Goal: Transaction & Acquisition: Book appointment/travel/reservation

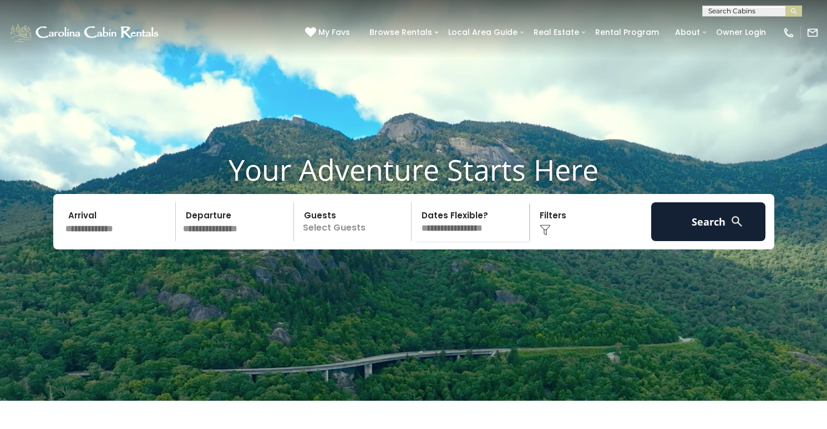
scroll to position [18, 0]
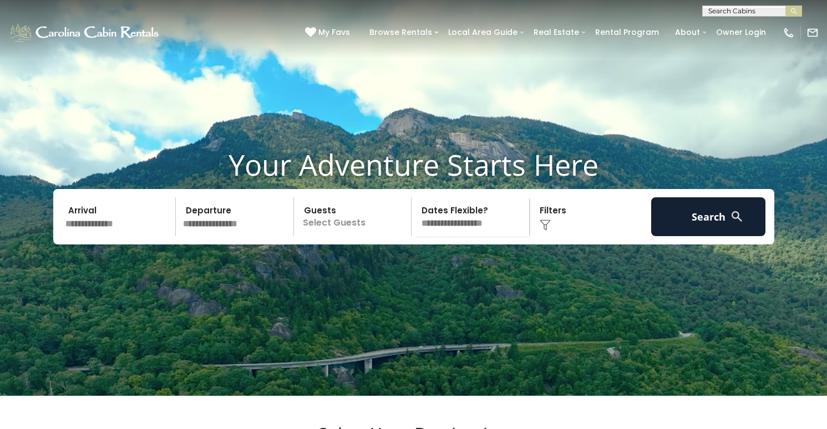
click at [236, 236] on input "text" at bounding box center [236, 216] width 115 height 39
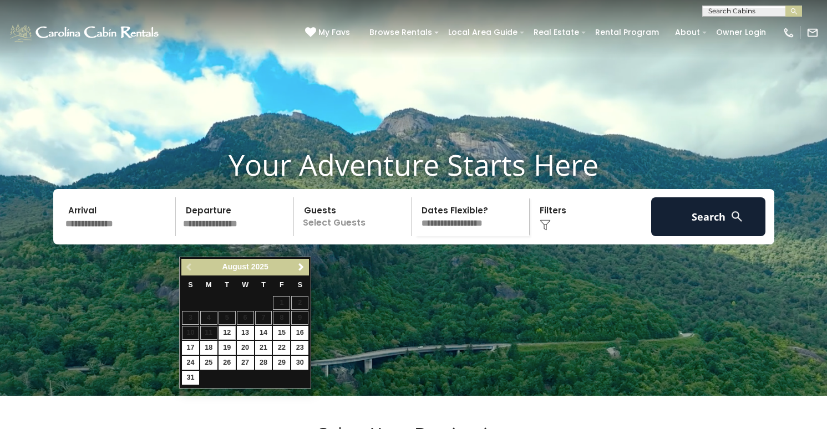
click at [104, 236] on input "text" at bounding box center [119, 216] width 115 height 39
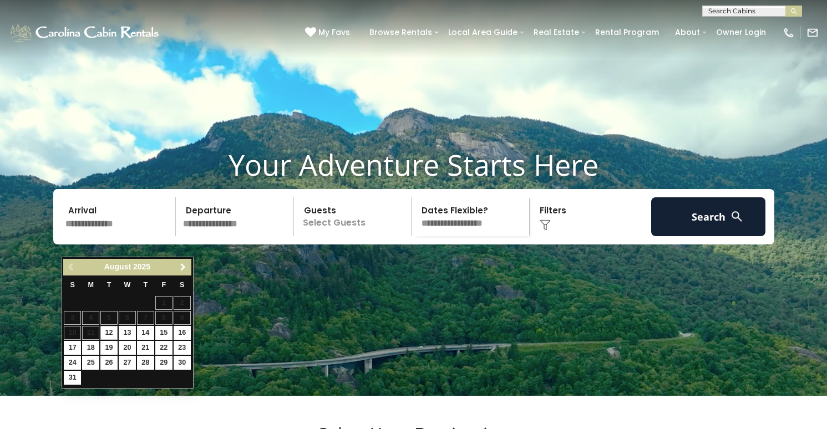
click at [186, 265] on span "Next" at bounding box center [182, 267] width 9 height 9
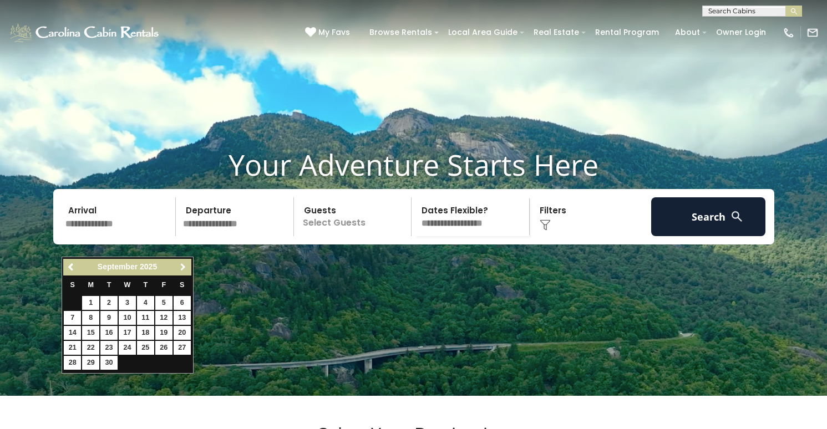
click at [186, 265] on span "Next" at bounding box center [182, 267] width 9 height 9
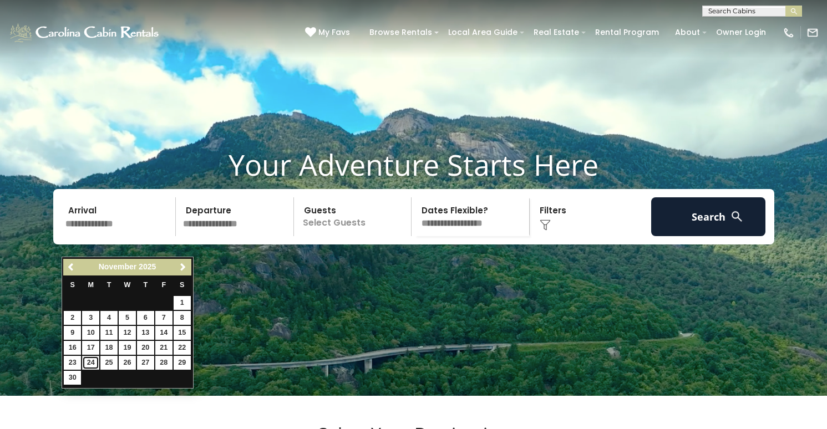
click at [98, 361] on link "24" at bounding box center [90, 363] width 17 height 14
type input "********"
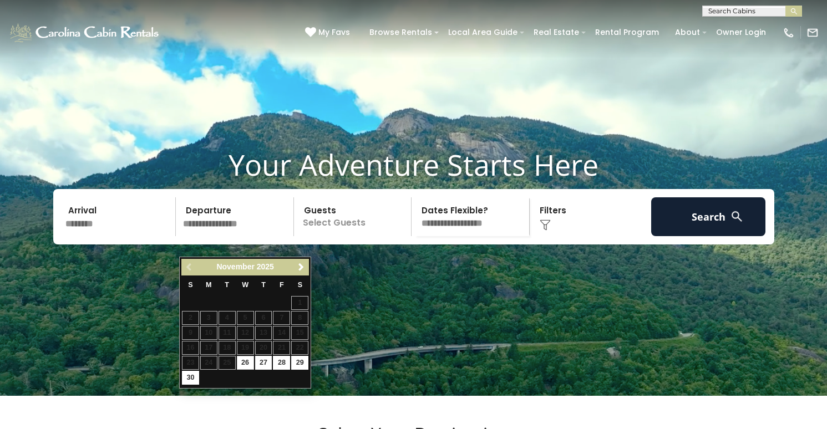
click at [88, 229] on input "********" at bounding box center [119, 216] width 115 height 39
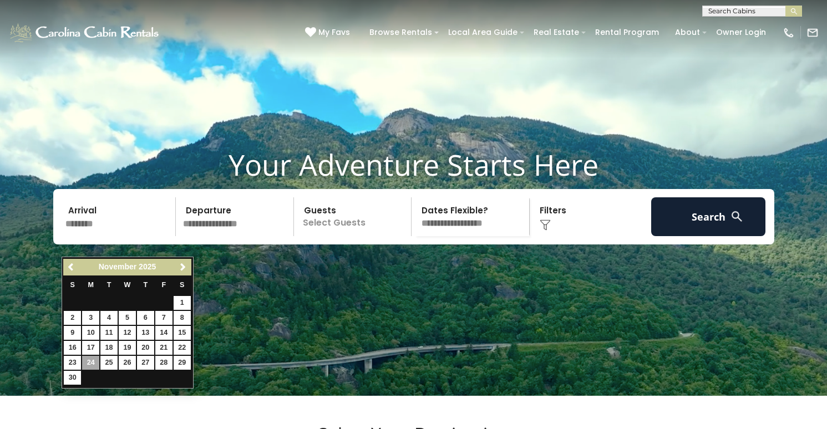
click at [279, 140] on video at bounding box center [413, 189] width 827 height 414
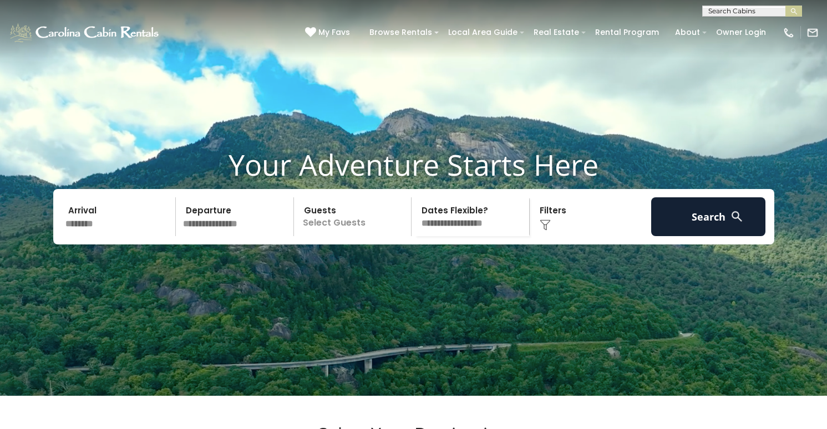
click at [206, 228] on input "text" at bounding box center [236, 216] width 115 height 39
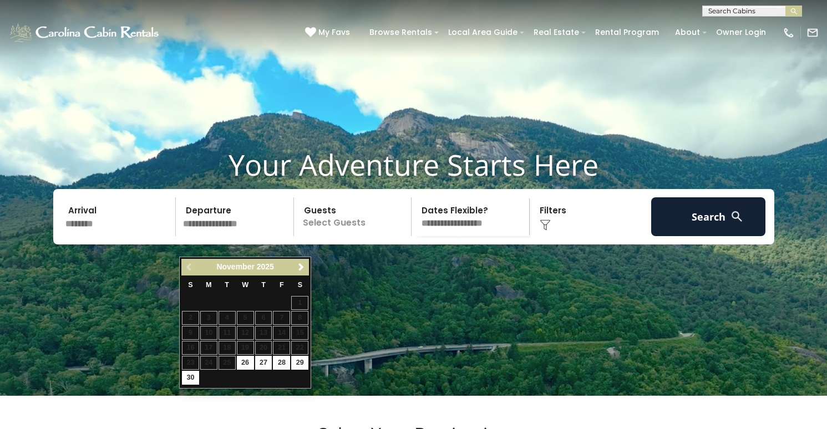
click at [102, 234] on input "********" at bounding box center [119, 216] width 115 height 39
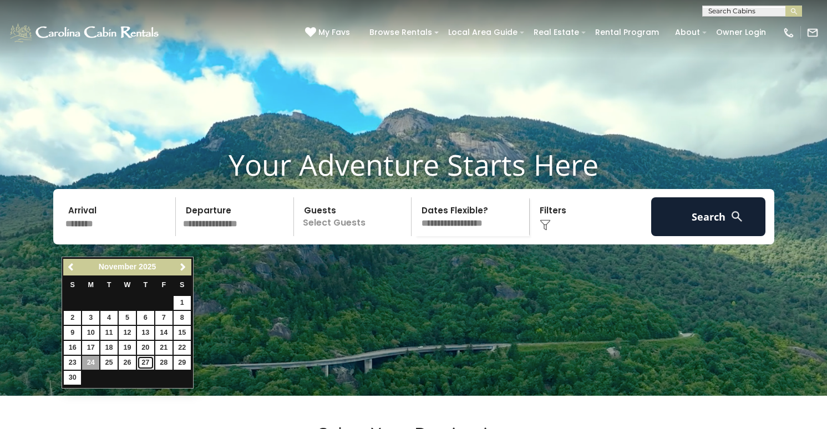
click at [147, 363] on link "27" at bounding box center [145, 363] width 17 height 14
type input "********"
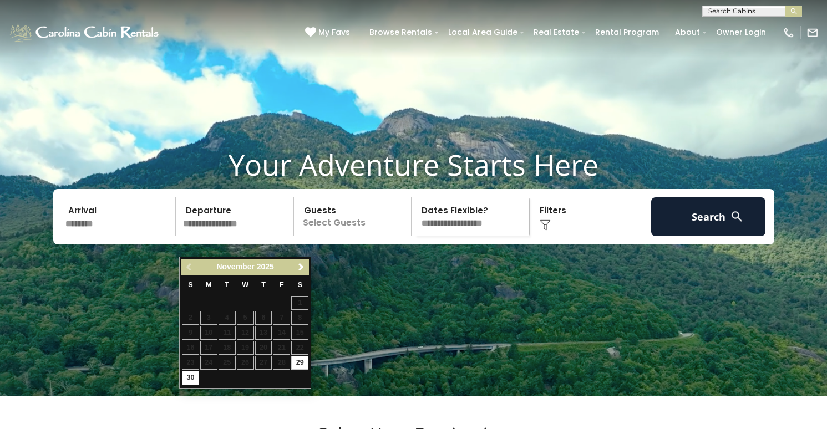
click at [90, 225] on input "********" at bounding box center [119, 216] width 115 height 39
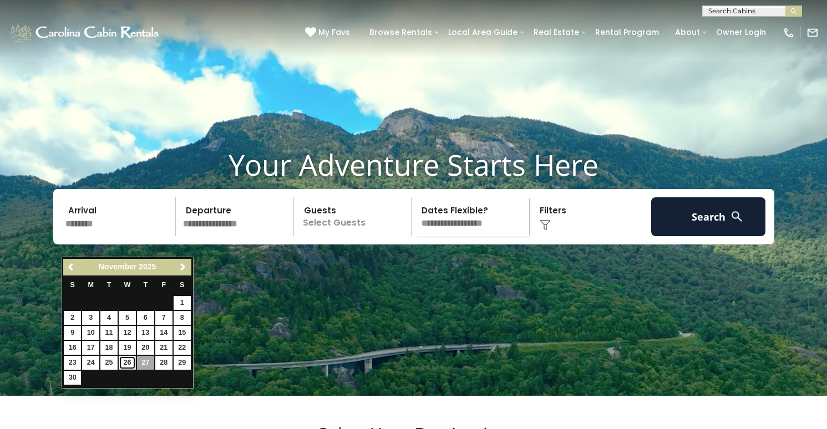
click at [131, 364] on link "26" at bounding box center [127, 363] width 17 height 14
type input "********"
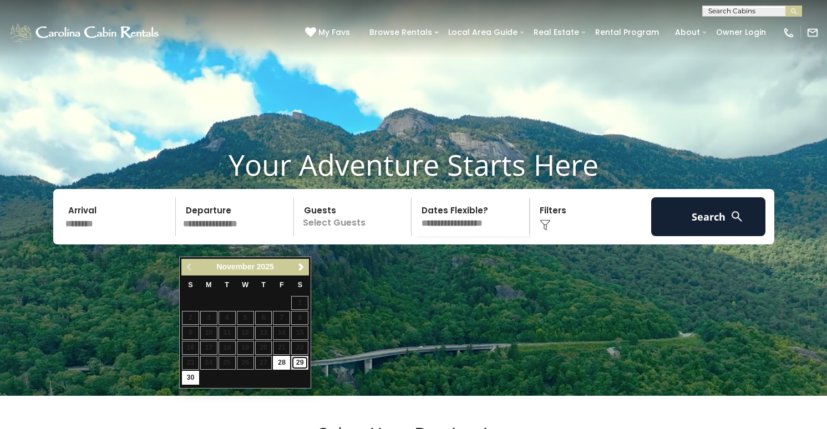
click at [301, 362] on link "29" at bounding box center [299, 363] width 17 height 14
type input "********"
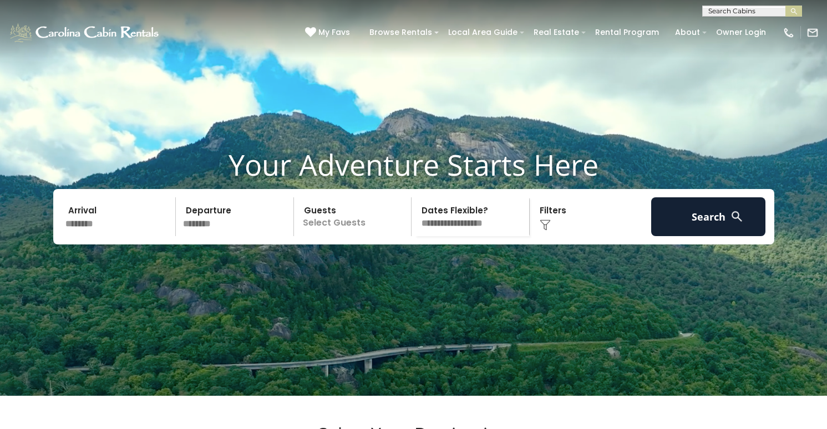
click at [364, 236] on p "Select Guests" at bounding box center [354, 216] width 114 height 39
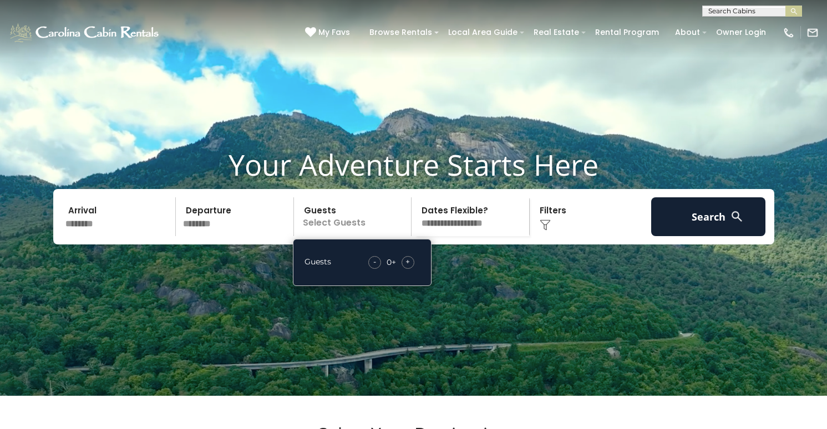
click at [404, 269] on div "+" at bounding box center [407, 262] width 13 height 13
click at [405, 269] on div "+" at bounding box center [407, 262] width 13 height 13
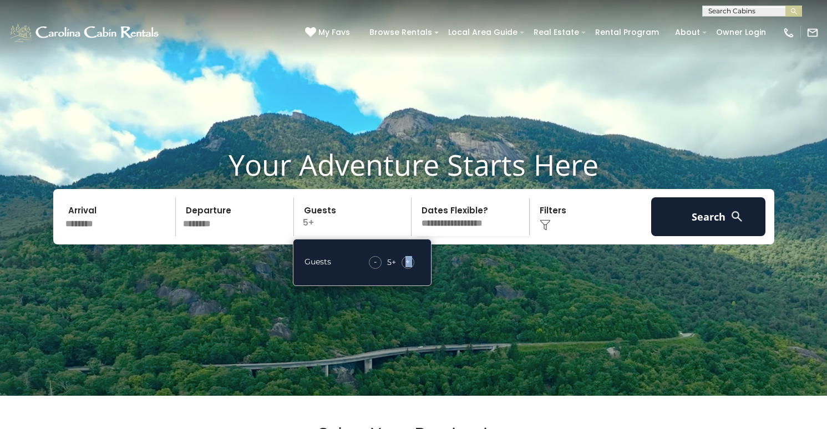
click at [405, 269] on div "+" at bounding box center [407, 262] width 13 height 13
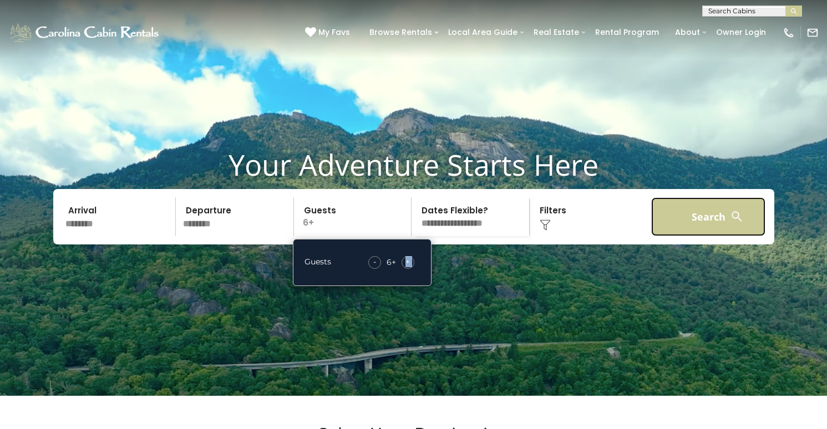
click at [713, 231] on button "Search" at bounding box center [708, 216] width 115 height 39
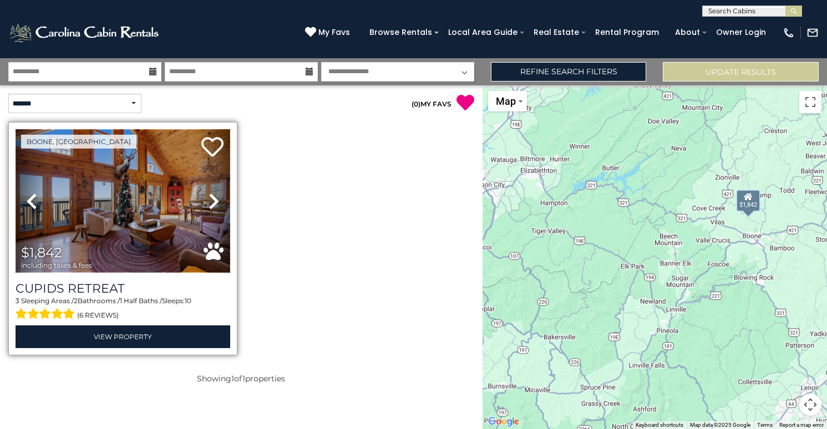
click at [174, 248] on img at bounding box center [123, 201] width 215 height 144
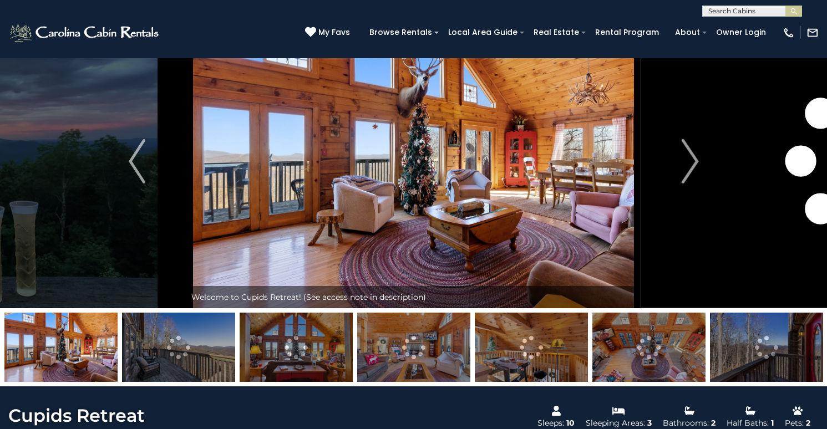
scroll to position [45, 0]
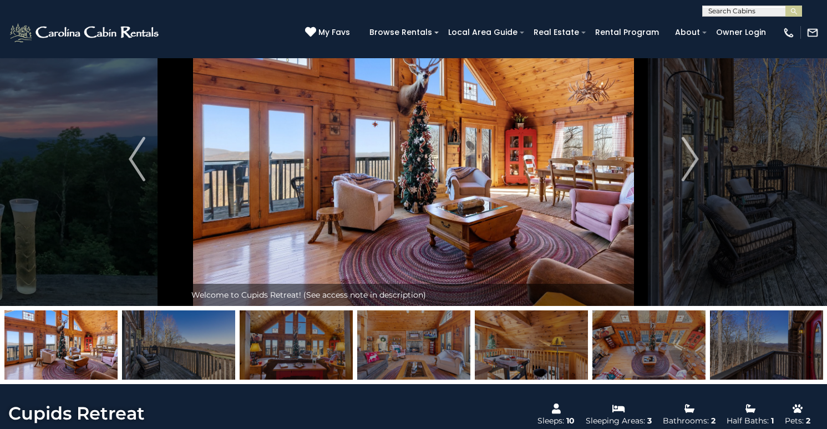
click at [213, 369] on img at bounding box center [178, 344] width 113 height 69
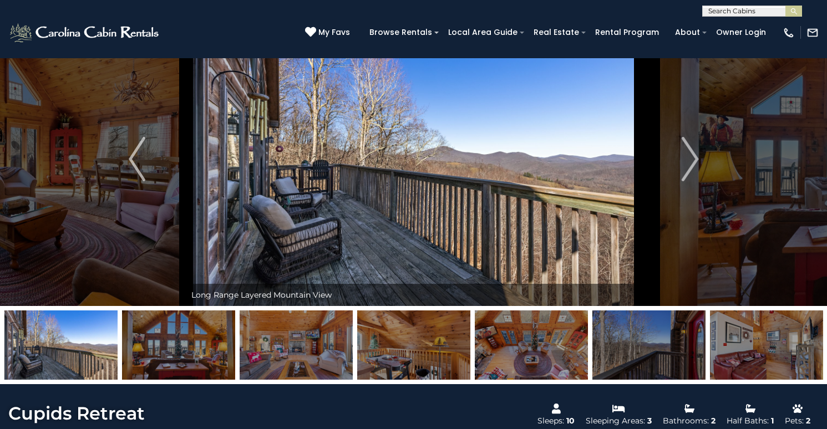
click at [275, 365] on img at bounding box center [295, 344] width 113 height 69
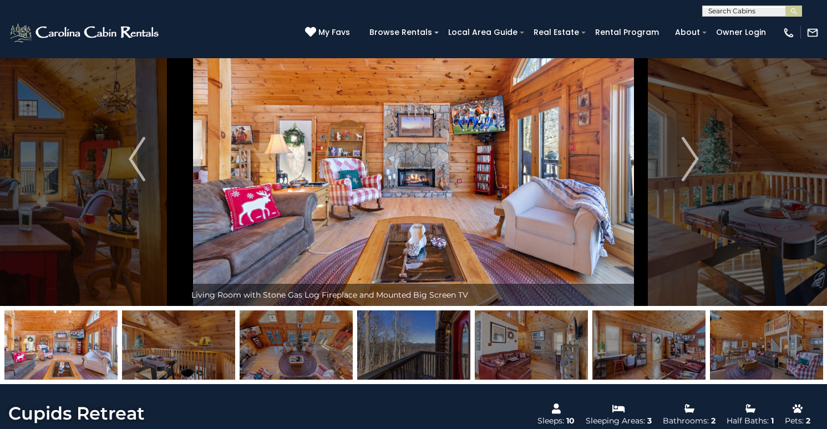
click at [282, 366] on img at bounding box center [295, 344] width 113 height 69
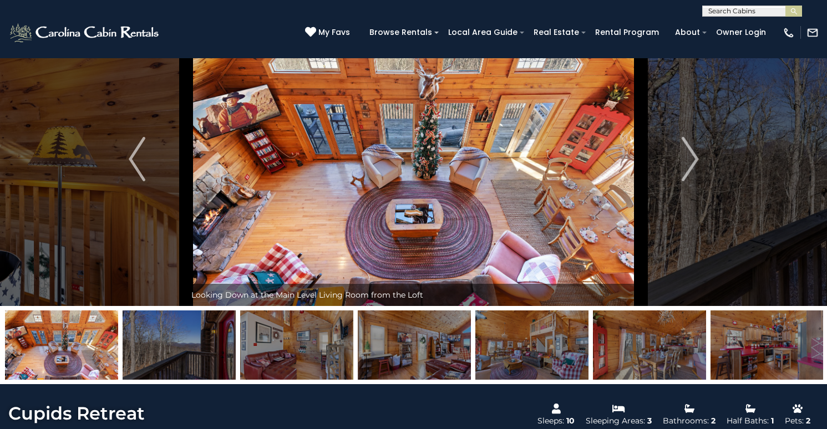
click at [286, 367] on img at bounding box center [296, 344] width 113 height 69
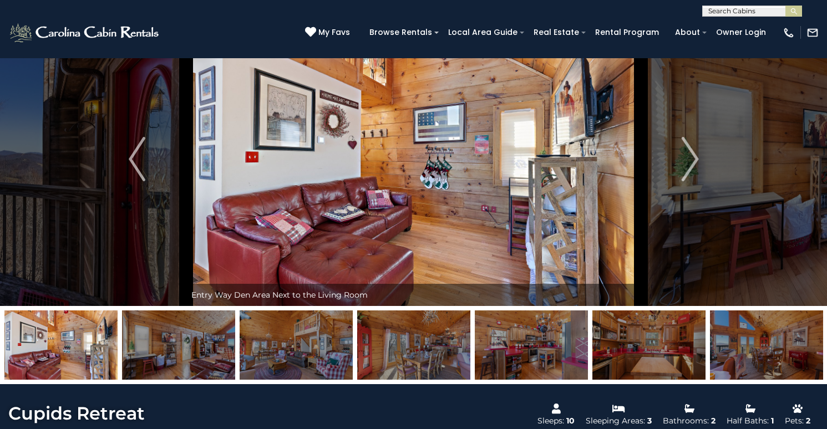
click at [288, 367] on img at bounding box center [295, 344] width 113 height 69
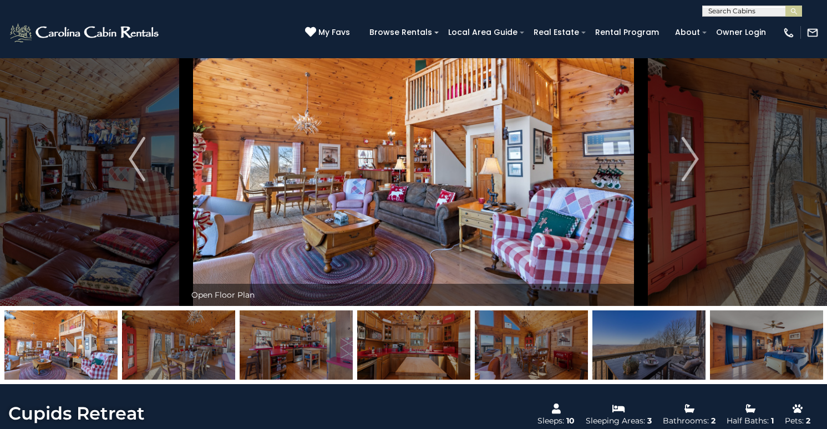
click at [313, 364] on img at bounding box center [295, 344] width 113 height 69
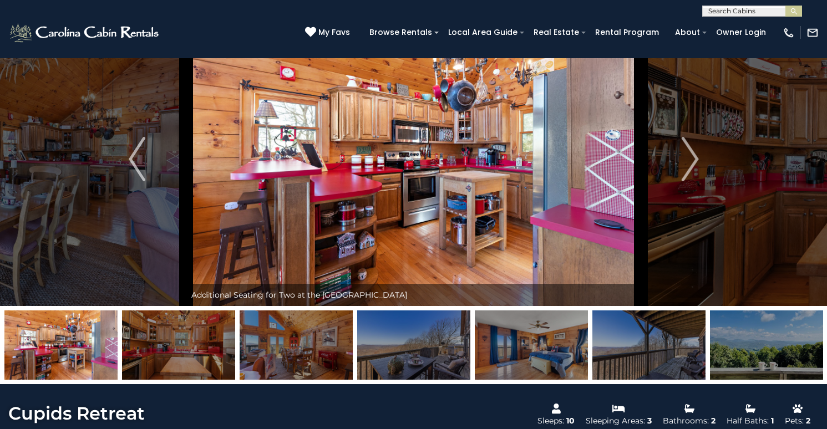
click at [316, 364] on img at bounding box center [295, 344] width 113 height 69
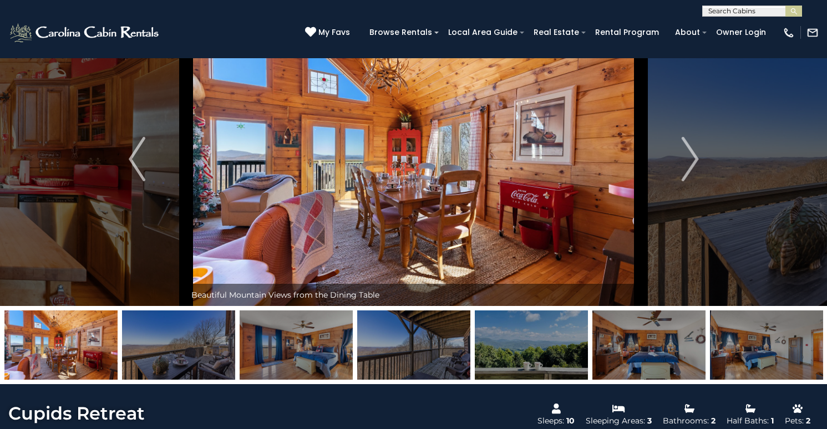
click at [370, 361] on img at bounding box center [413, 344] width 113 height 69
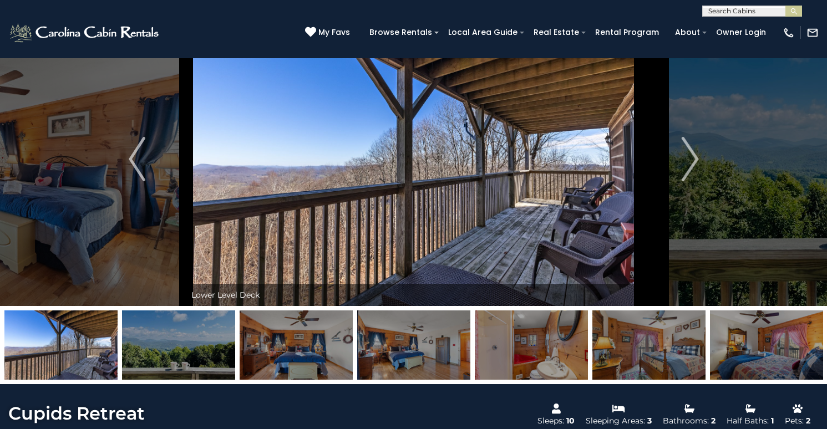
click at [69, 351] on img at bounding box center [60, 344] width 113 height 69
click at [317, 359] on img at bounding box center [295, 344] width 113 height 69
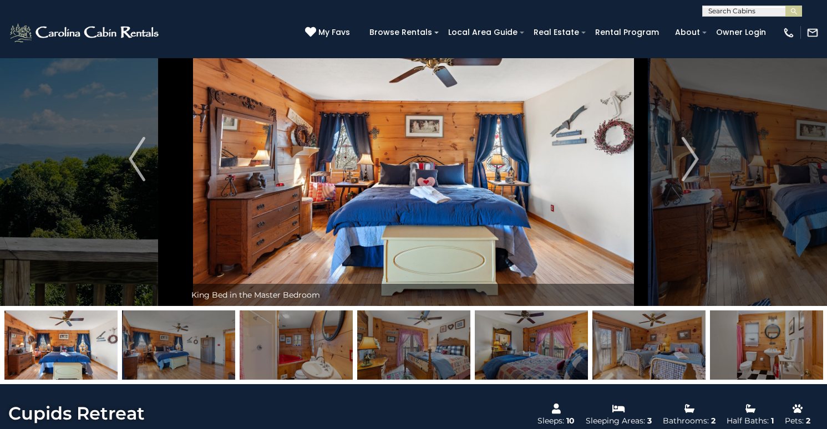
click at [201, 359] on img at bounding box center [178, 344] width 113 height 69
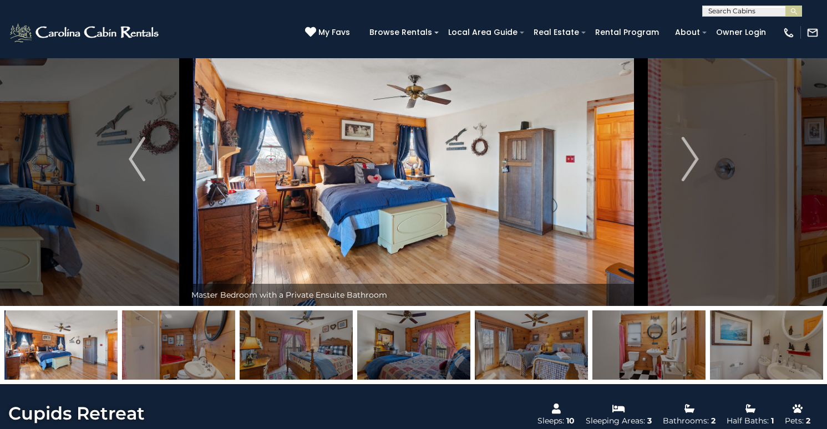
click at [222, 356] on img at bounding box center [178, 344] width 113 height 69
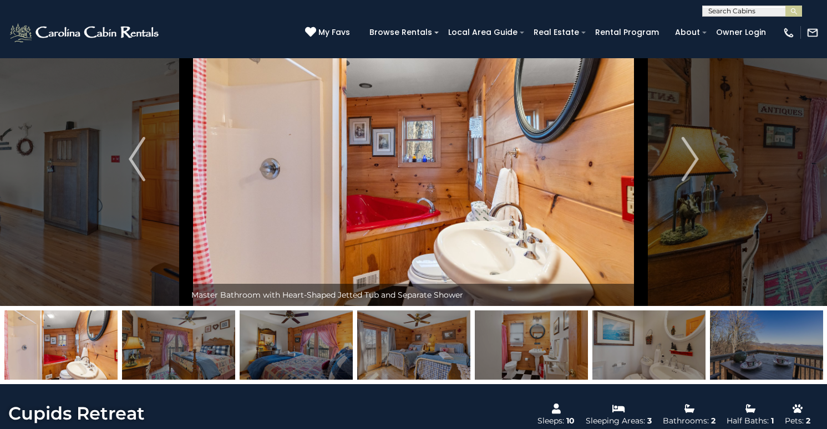
click at [215, 356] on img at bounding box center [178, 344] width 113 height 69
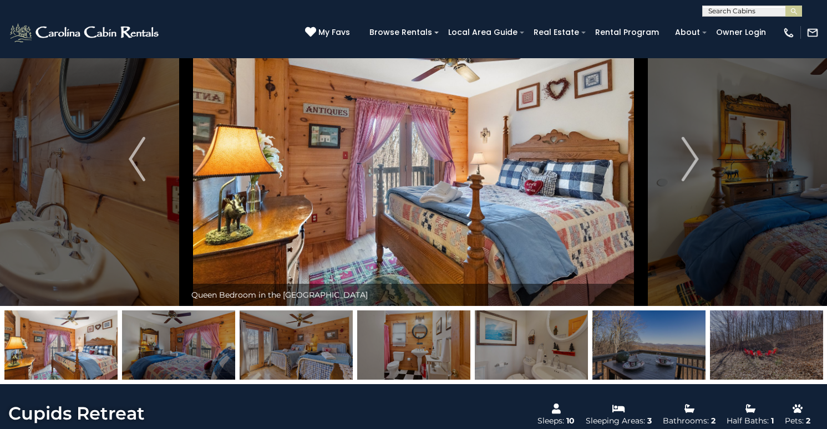
click at [209, 356] on img at bounding box center [178, 344] width 113 height 69
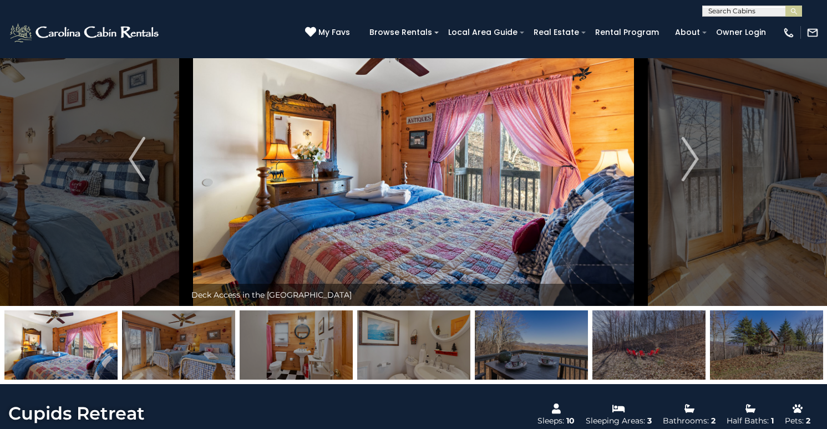
click at [279, 357] on img at bounding box center [295, 344] width 113 height 69
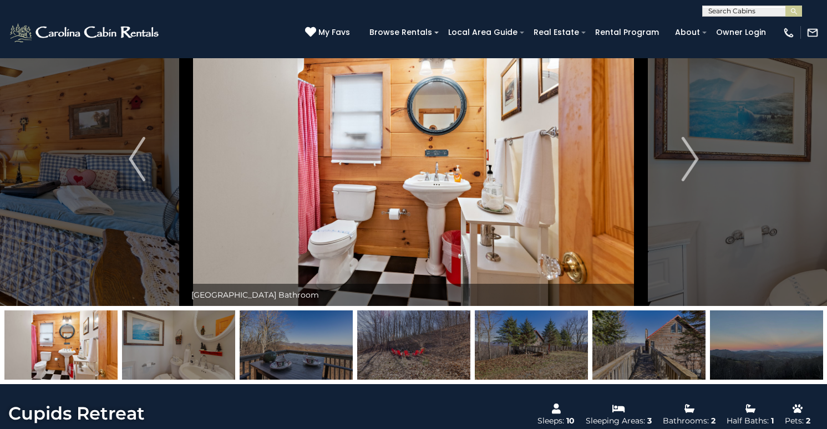
click at [415, 356] on img at bounding box center [413, 344] width 113 height 69
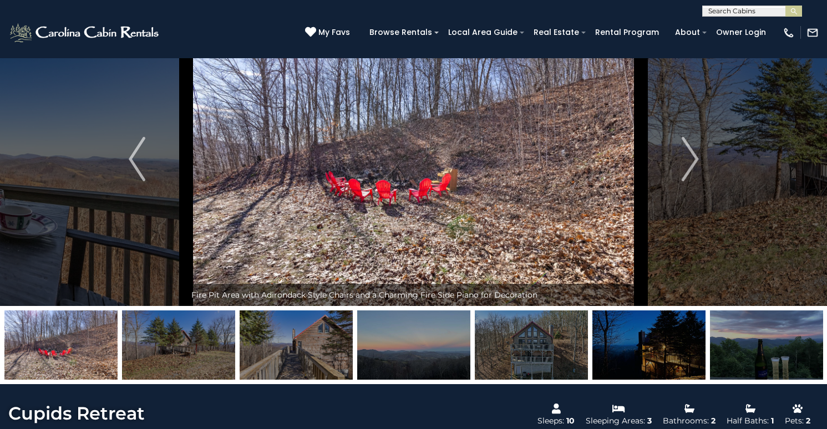
click at [289, 352] on img at bounding box center [295, 344] width 113 height 69
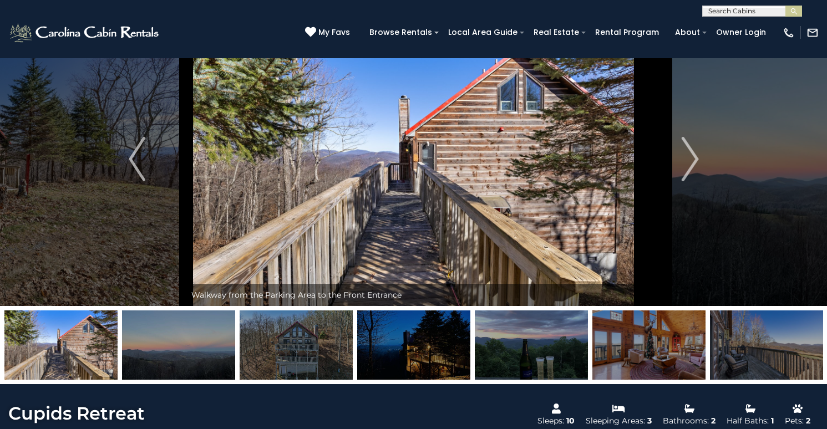
click at [310, 350] on img at bounding box center [295, 344] width 113 height 69
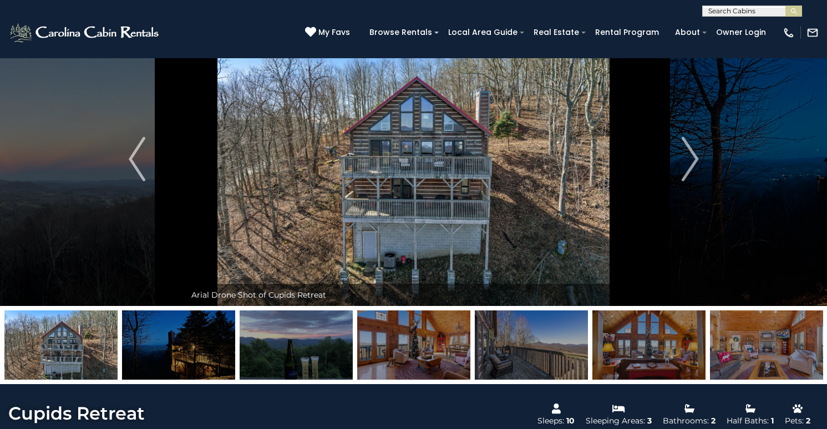
click at [381, 350] on img at bounding box center [413, 344] width 113 height 69
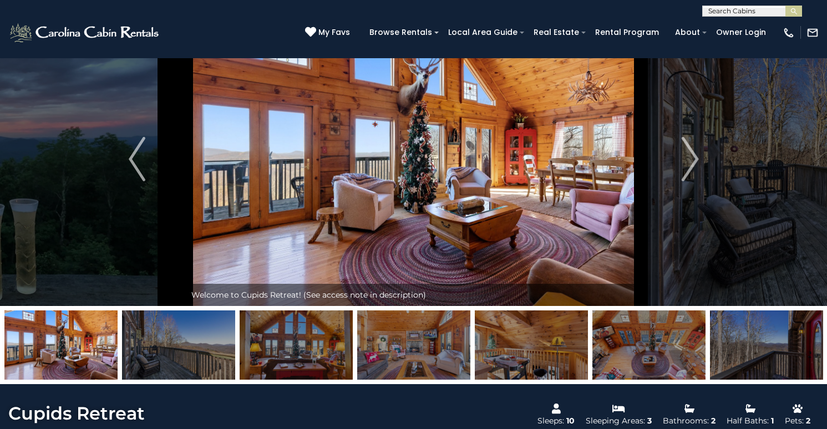
click at [415, 356] on img at bounding box center [413, 344] width 113 height 69
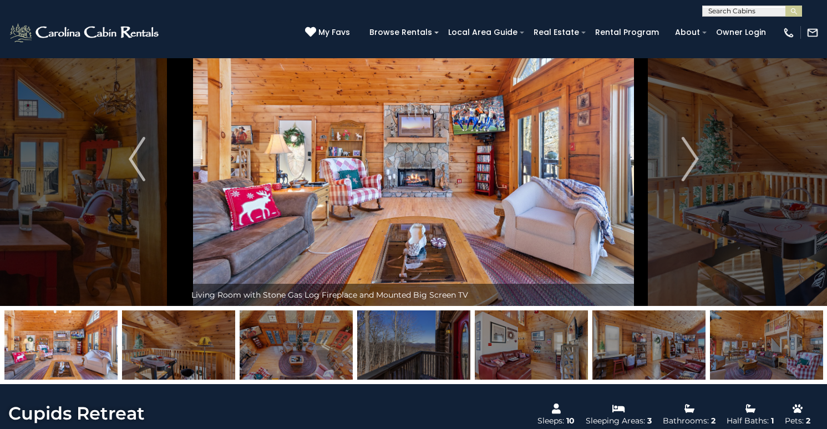
click at [437, 358] on img at bounding box center [413, 344] width 113 height 69
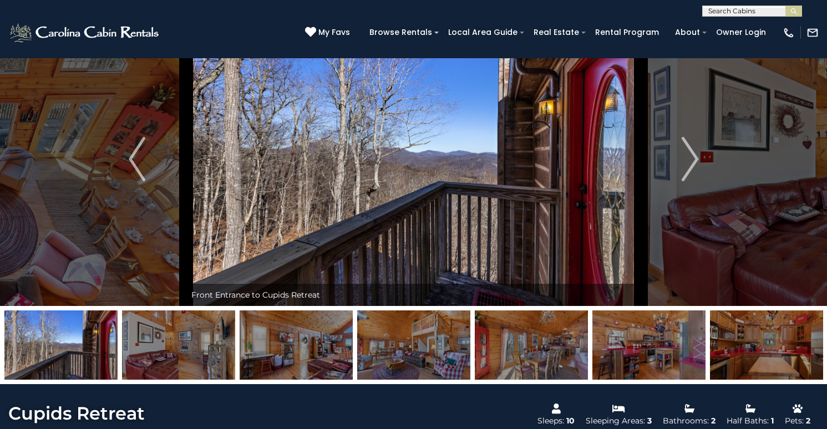
click at [438, 358] on img at bounding box center [413, 344] width 113 height 69
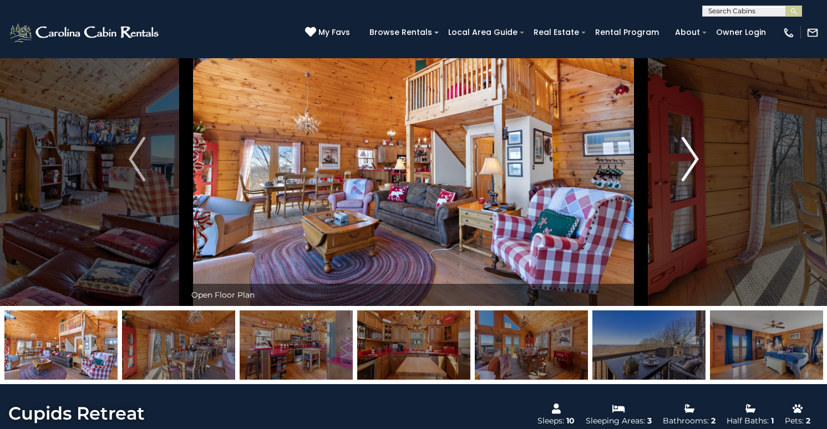
click at [693, 175] on img "Next" at bounding box center [689, 159] width 17 height 44
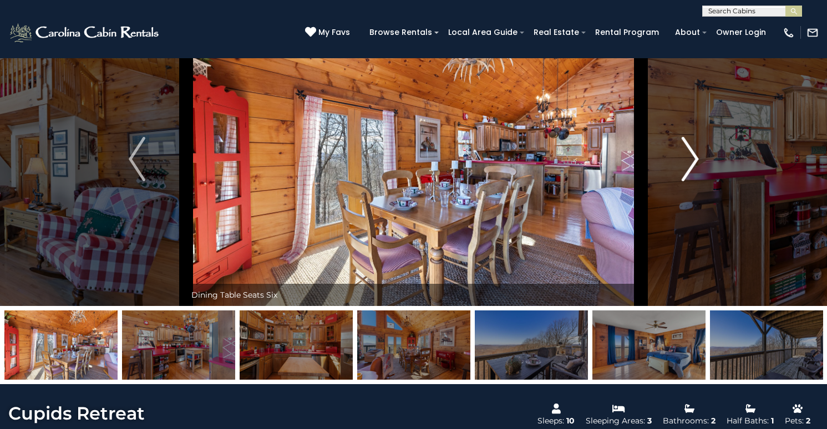
click at [693, 175] on img "Next" at bounding box center [689, 159] width 17 height 44
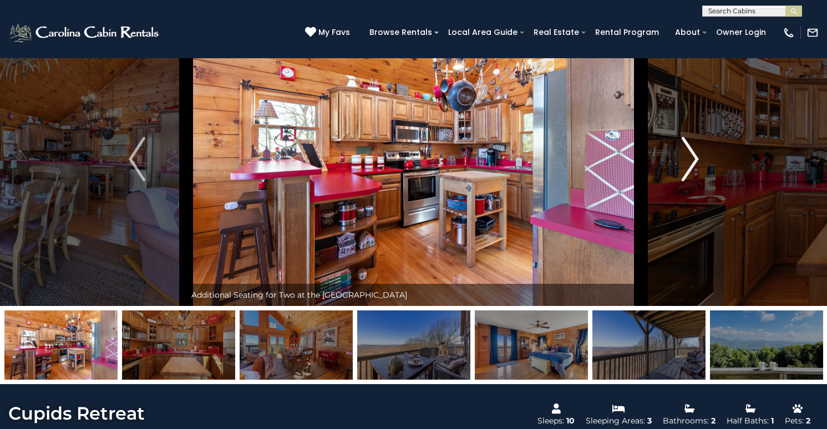
click at [693, 175] on img "Next" at bounding box center [689, 159] width 17 height 44
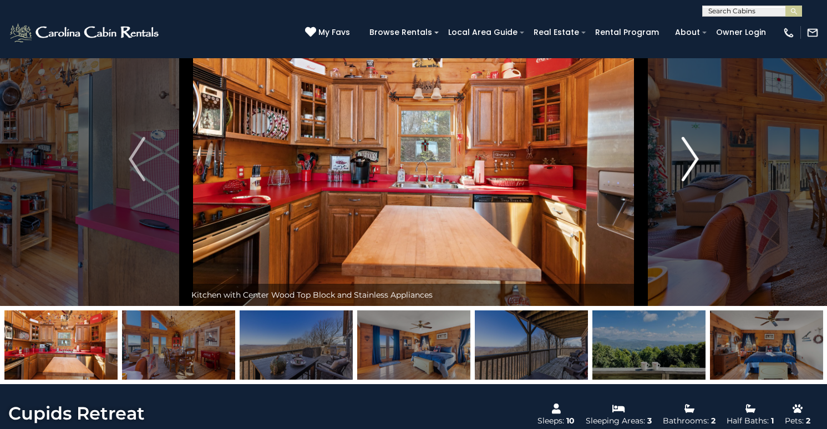
click at [693, 175] on img "Next" at bounding box center [689, 159] width 17 height 44
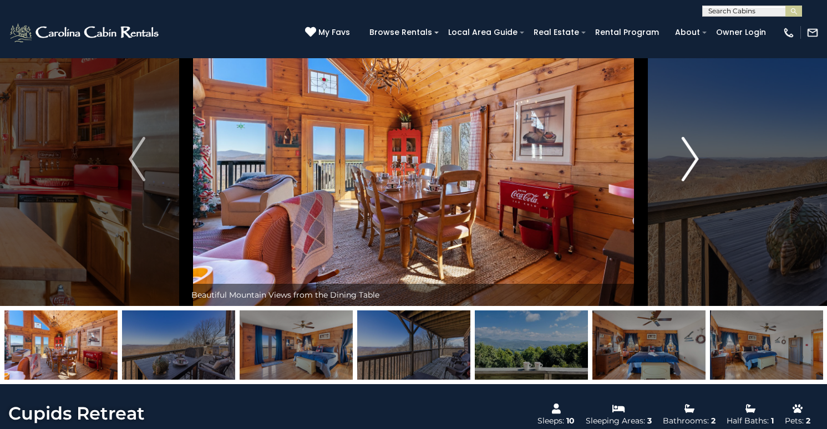
click at [693, 175] on img "Next" at bounding box center [689, 159] width 17 height 44
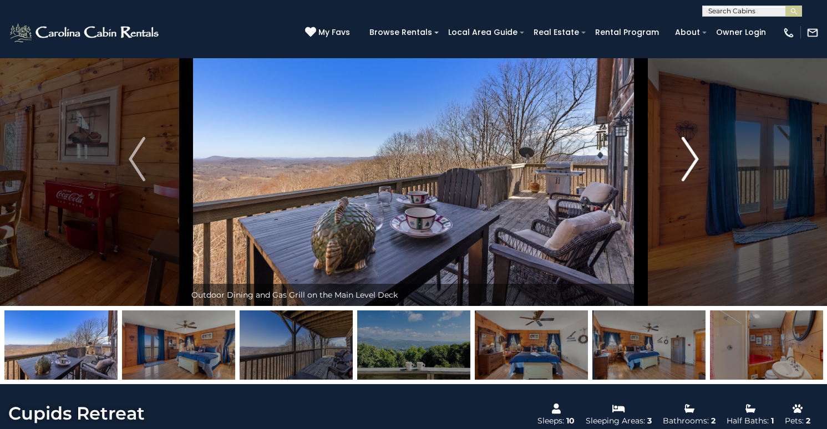
click at [693, 175] on img "Next" at bounding box center [689, 159] width 17 height 44
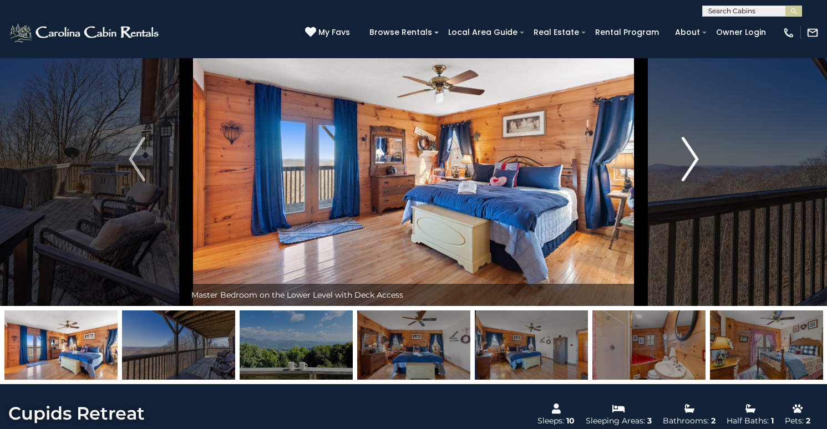
click at [693, 175] on img "Next" at bounding box center [689, 159] width 17 height 44
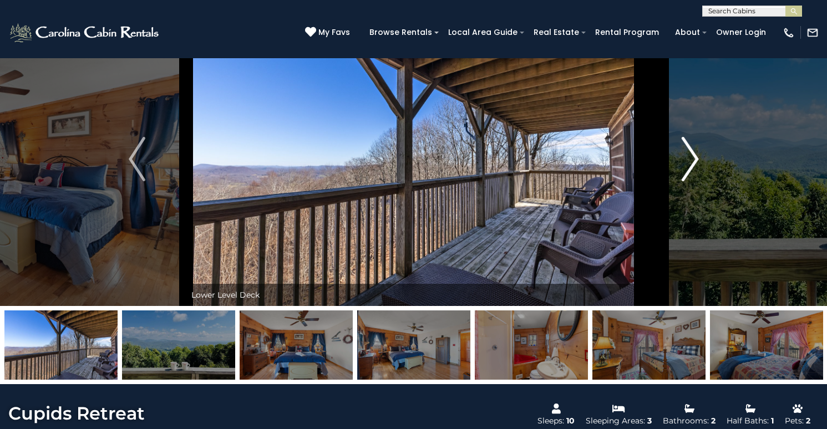
click at [692, 175] on img "Next" at bounding box center [689, 159] width 17 height 44
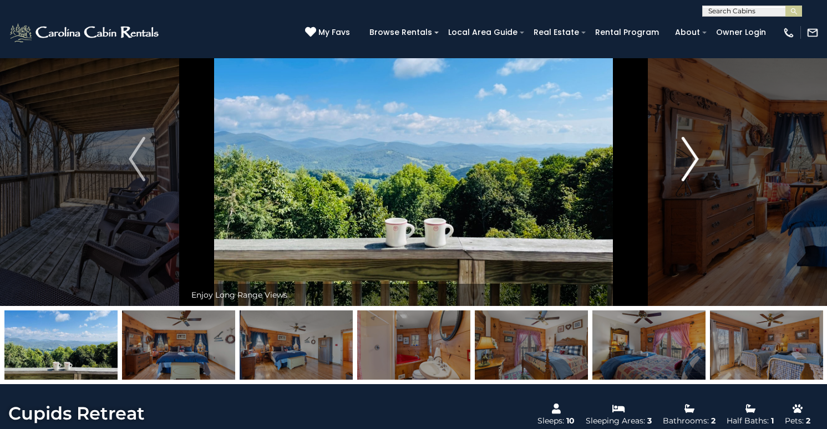
click at [692, 175] on img "Next" at bounding box center [689, 159] width 17 height 44
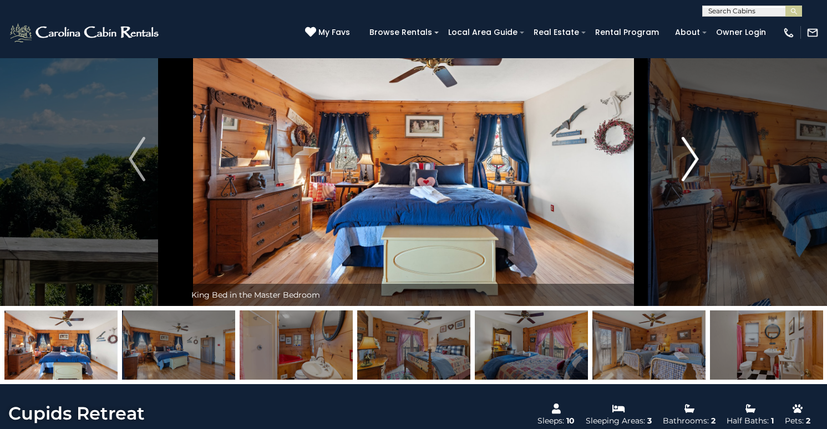
click at [692, 175] on img "Next" at bounding box center [689, 159] width 17 height 44
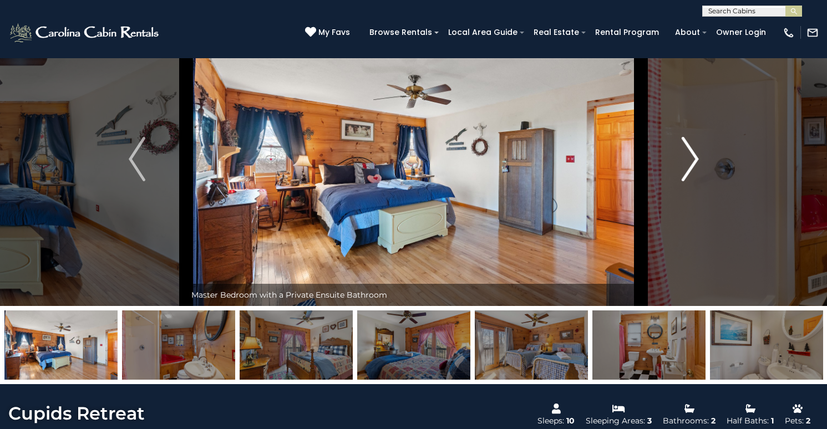
click at [693, 175] on img "Next" at bounding box center [689, 159] width 17 height 44
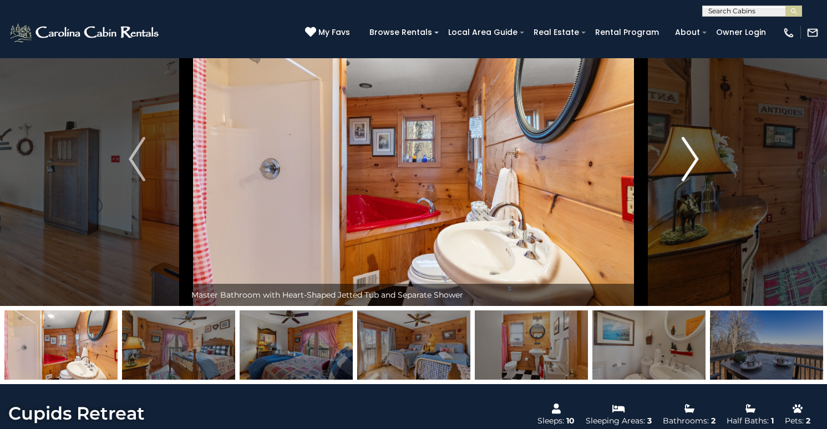
click at [693, 175] on img "Next" at bounding box center [689, 159] width 17 height 44
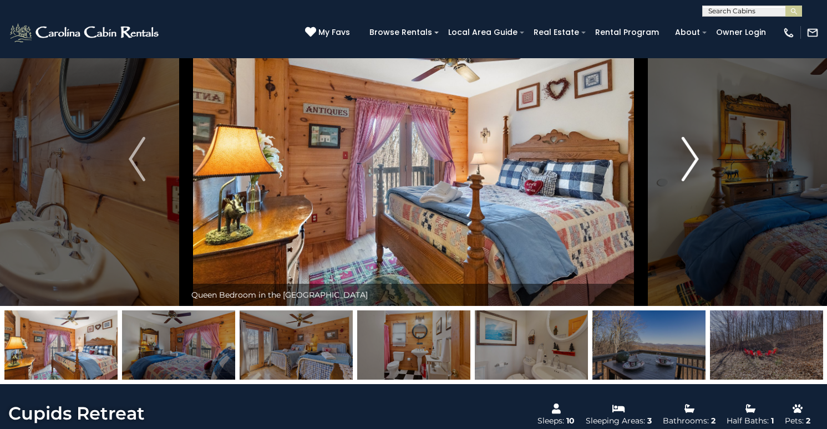
click at [693, 175] on img "Next" at bounding box center [689, 159] width 17 height 44
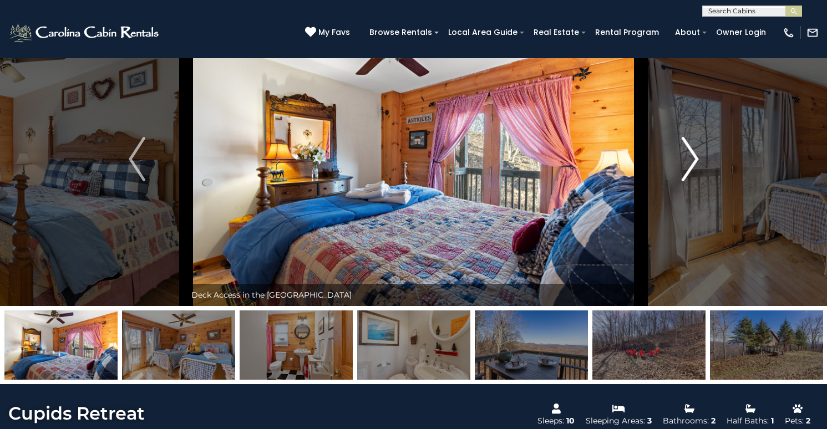
click at [693, 176] on img "Next" at bounding box center [689, 159] width 17 height 44
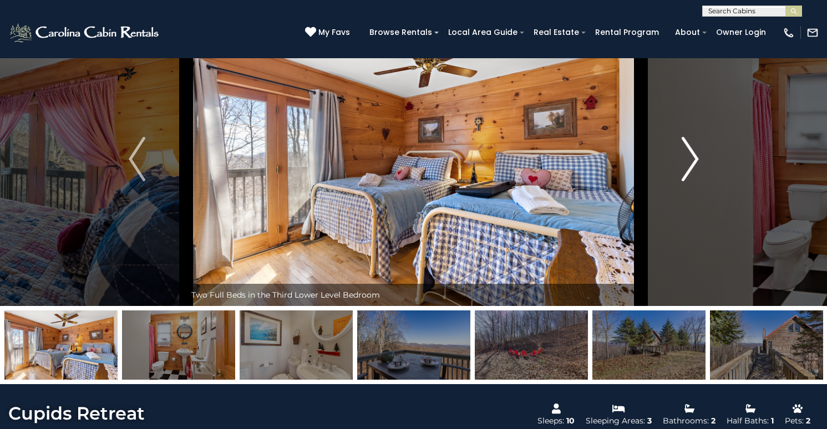
click at [694, 176] on img "Next" at bounding box center [689, 159] width 17 height 44
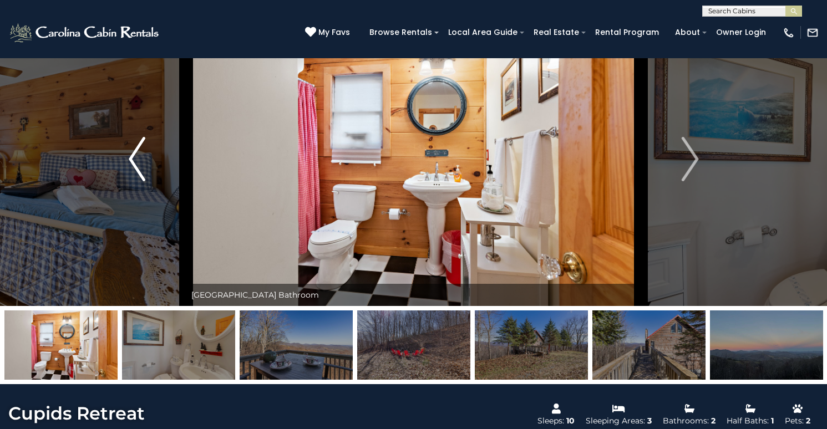
click at [137, 159] on img "Previous" at bounding box center [137, 159] width 17 height 44
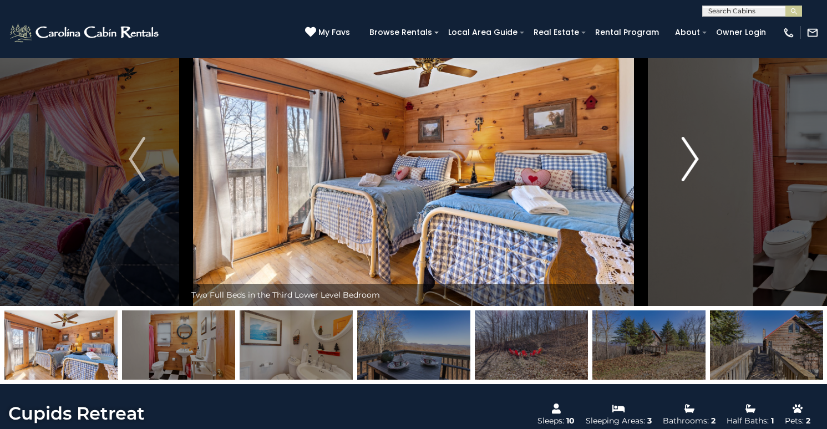
click at [689, 163] on img "Next" at bounding box center [689, 159] width 17 height 44
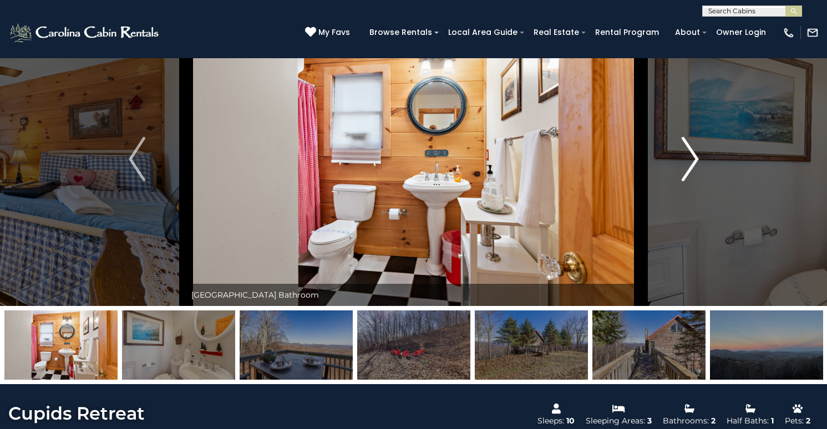
click at [690, 163] on img "Next" at bounding box center [689, 159] width 17 height 44
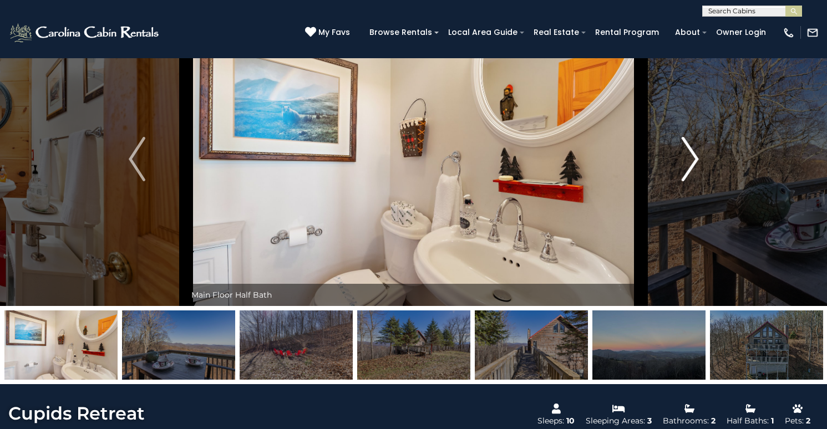
click at [690, 163] on img "Next" at bounding box center [689, 159] width 17 height 44
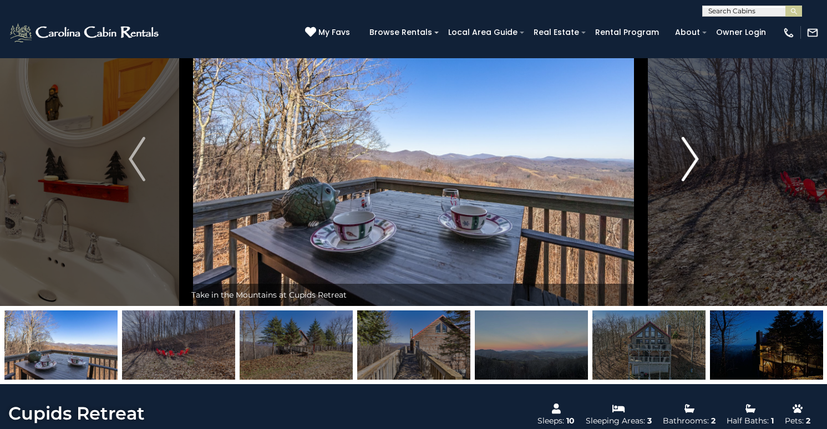
click at [690, 163] on img "Next" at bounding box center [689, 159] width 17 height 44
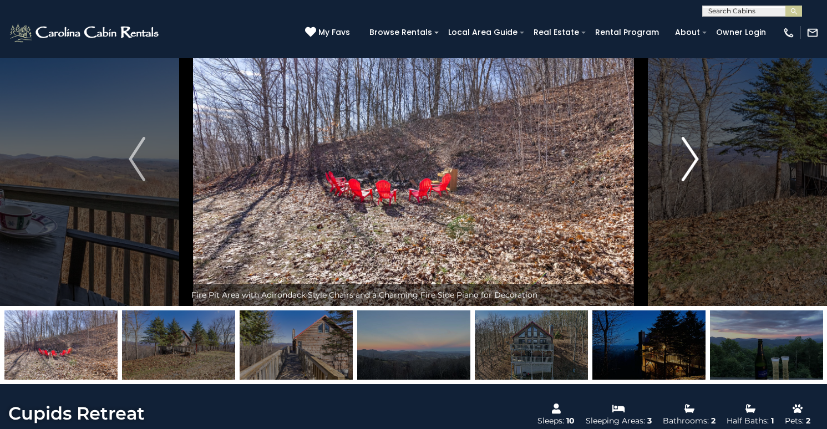
click at [691, 163] on img "Next" at bounding box center [689, 159] width 17 height 44
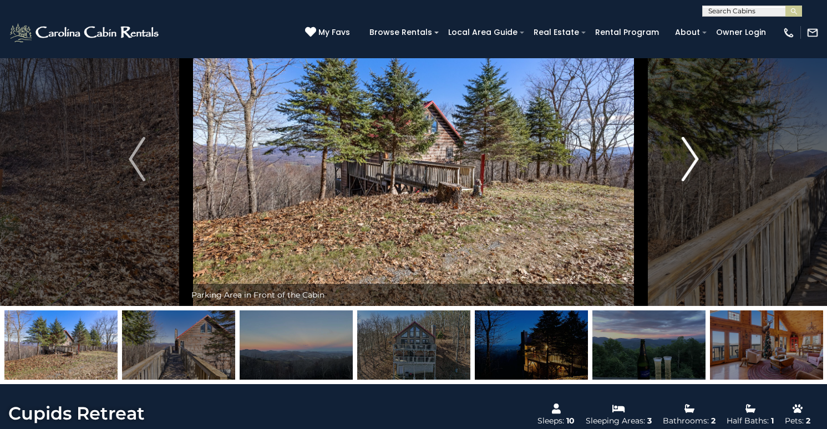
click at [691, 163] on img "Next" at bounding box center [689, 159] width 17 height 44
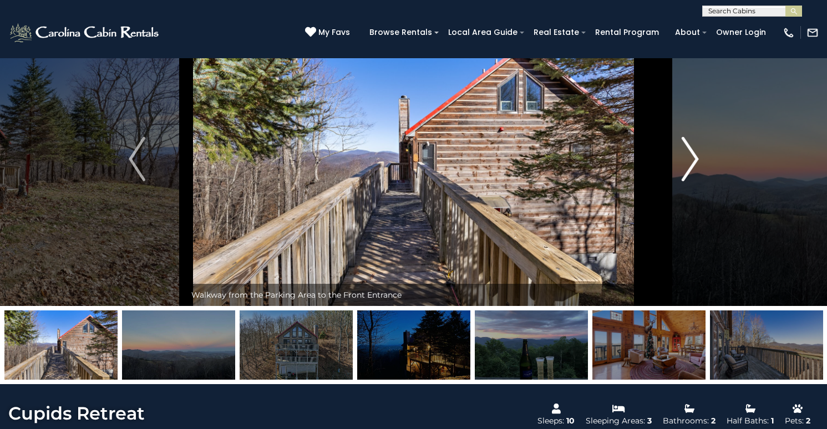
click at [691, 163] on img "Next" at bounding box center [689, 159] width 17 height 44
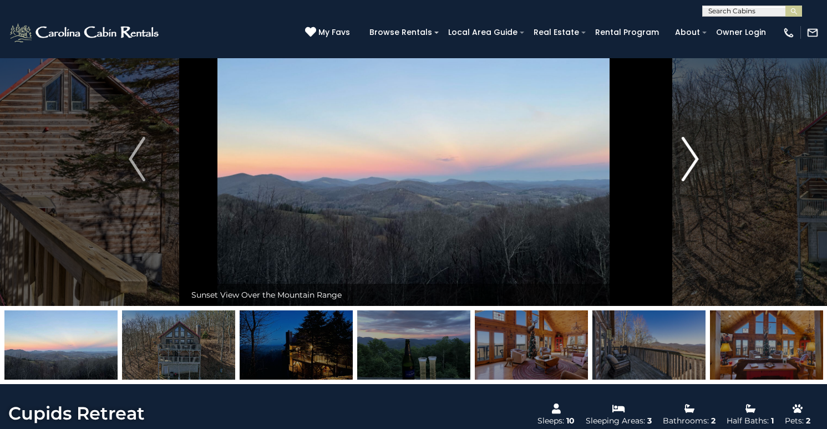
click at [691, 163] on img "Next" at bounding box center [689, 159] width 17 height 44
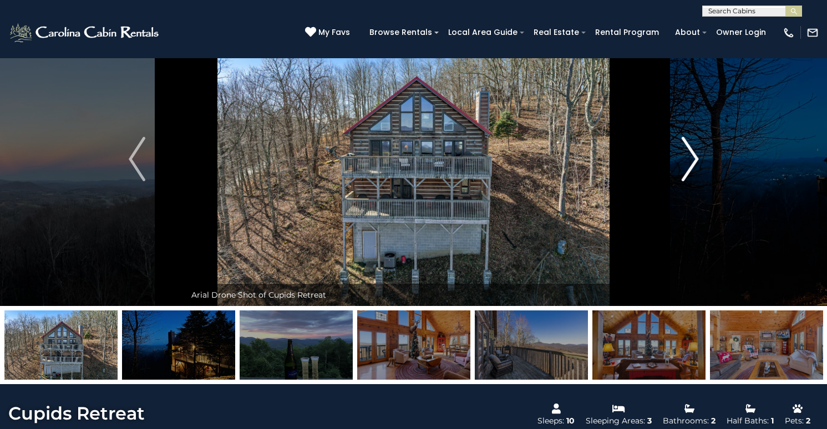
click at [691, 163] on img "Next" at bounding box center [689, 159] width 17 height 44
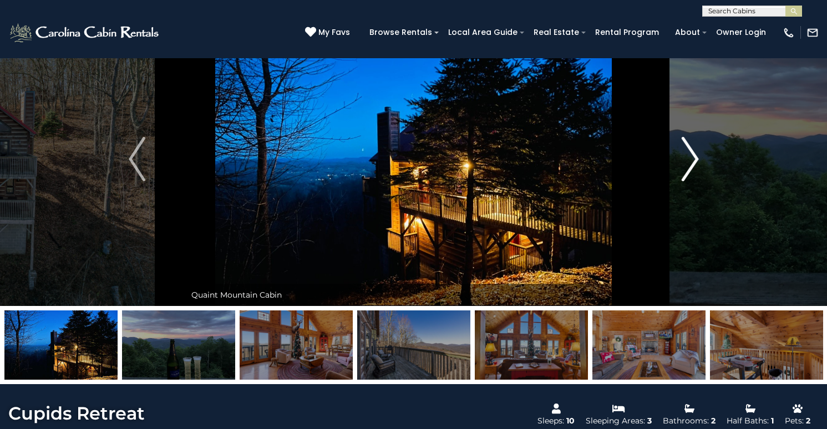
click at [692, 163] on img "Next" at bounding box center [689, 159] width 17 height 44
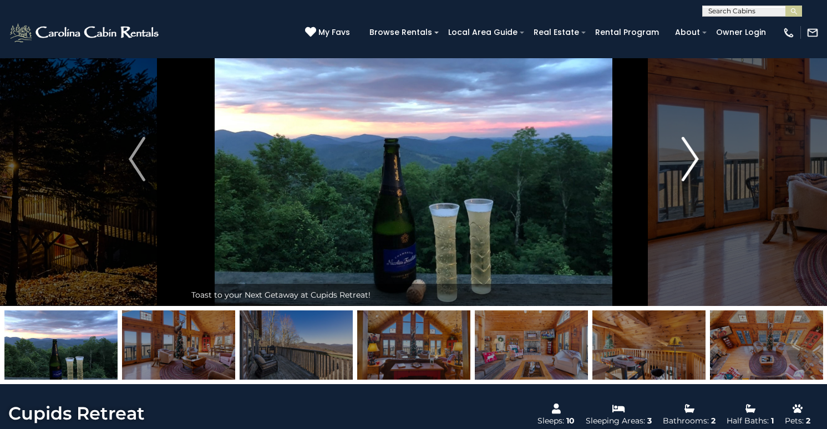
click at [692, 163] on img "Next" at bounding box center [689, 159] width 17 height 44
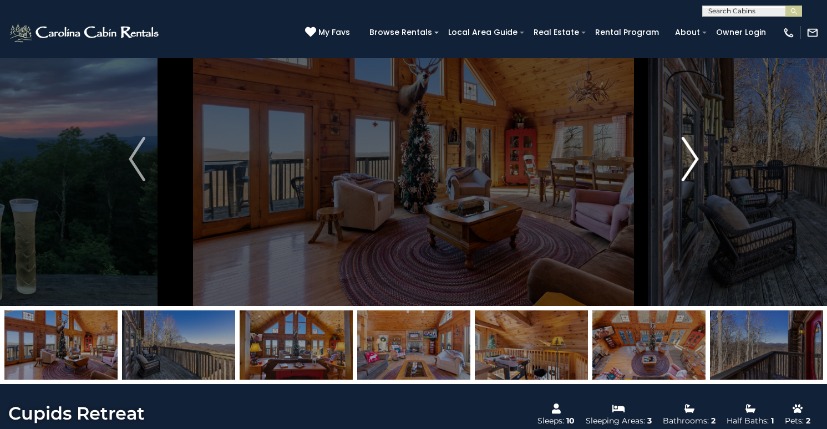
click at [692, 163] on img "Next" at bounding box center [689, 159] width 17 height 44
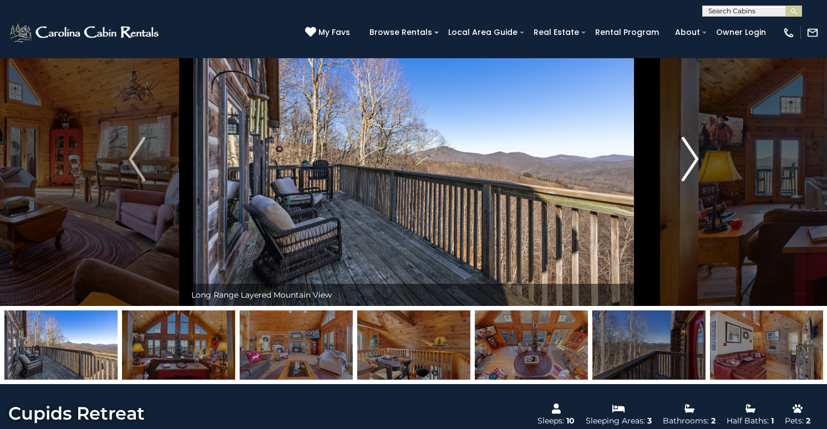
click at [692, 163] on img "Next" at bounding box center [689, 159] width 17 height 44
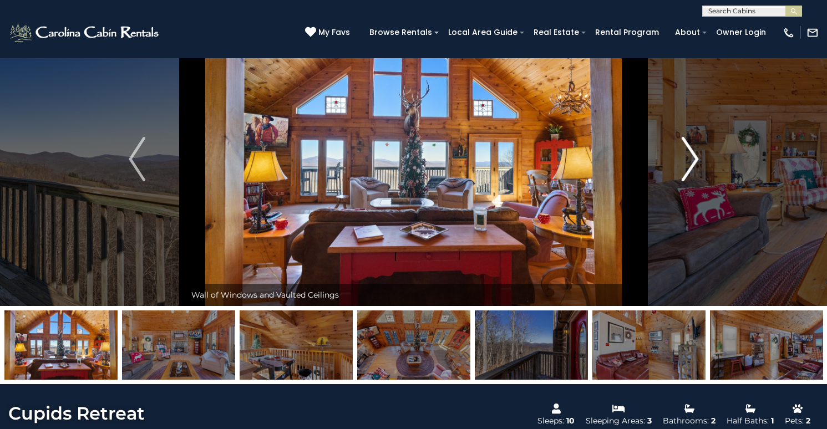
click at [693, 163] on img "Next" at bounding box center [689, 159] width 17 height 44
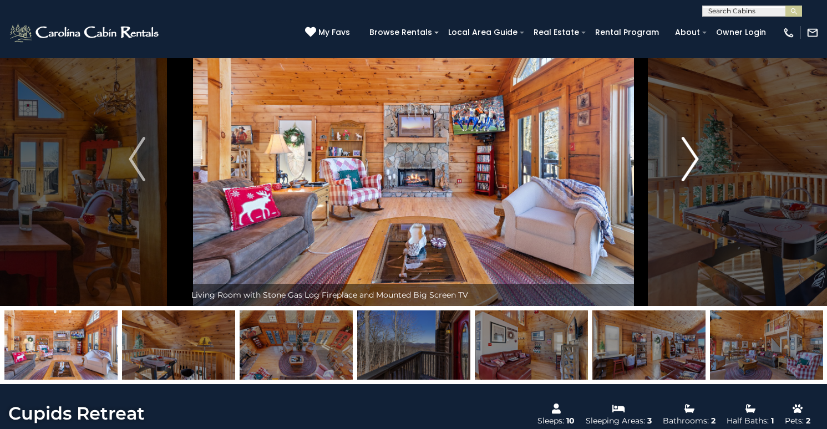
click at [692, 164] on img "Next" at bounding box center [689, 159] width 17 height 44
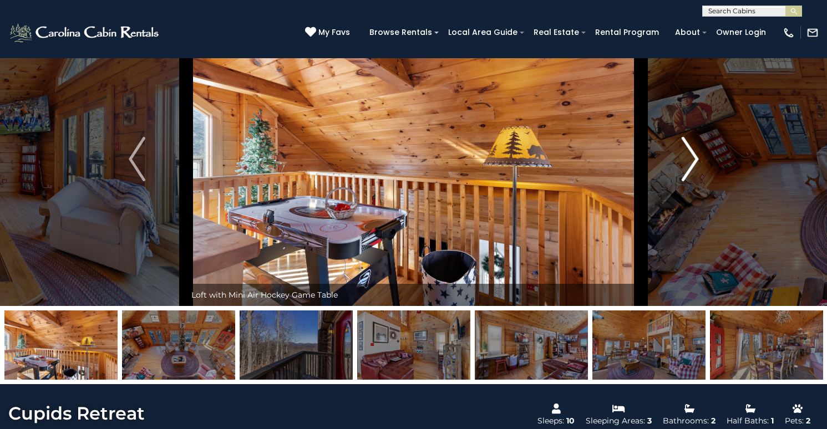
click at [693, 164] on img "Next" at bounding box center [689, 159] width 17 height 44
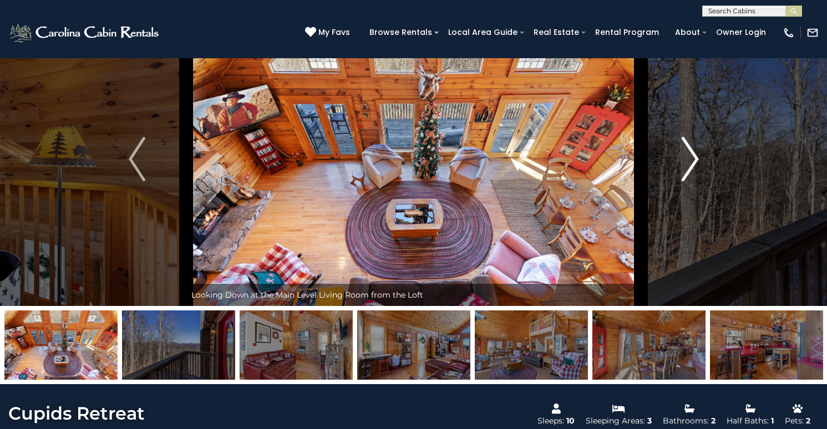
click at [693, 164] on img "Next" at bounding box center [689, 159] width 17 height 44
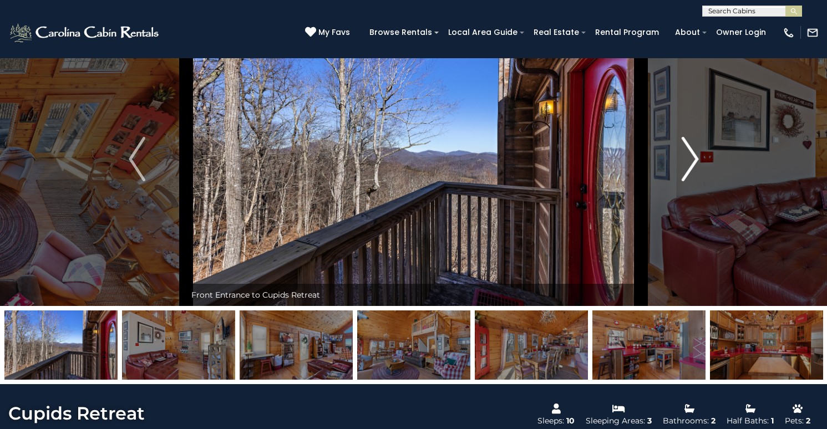
click at [693, 164] on img "Next" at bounding box center [689, 159] width 17 height 44
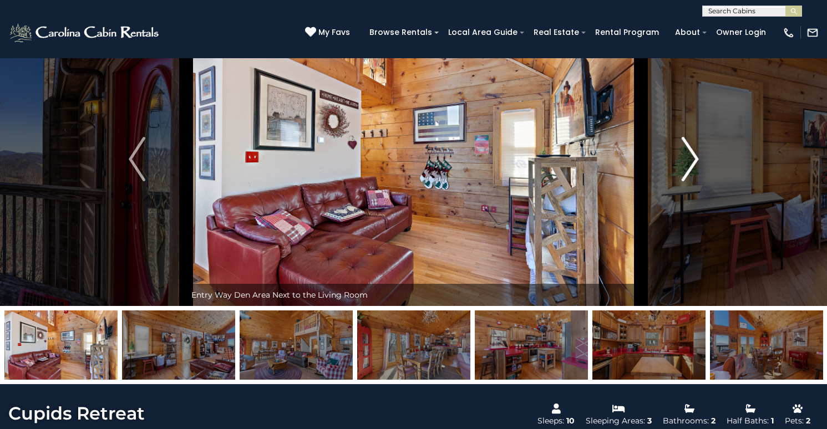
click at [693, 164] on img "Next" at bounding box center [689, 159] width 17 height 44
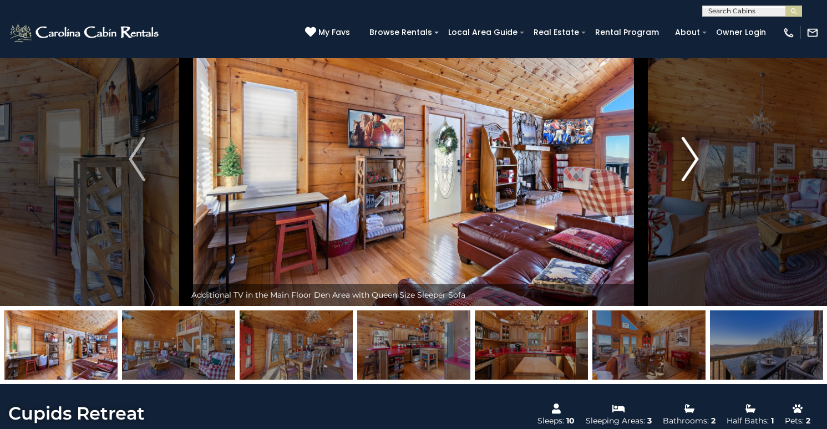
click at [694, 164] on img "Next" at bounding box center [689, 159] width 17 height 44
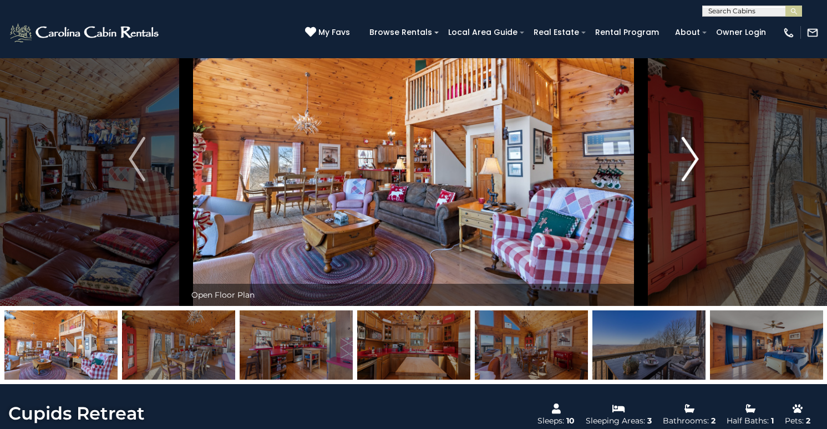
click at [694, 164] on img "Next" at bounding box center [689, 159] width 17 height 44
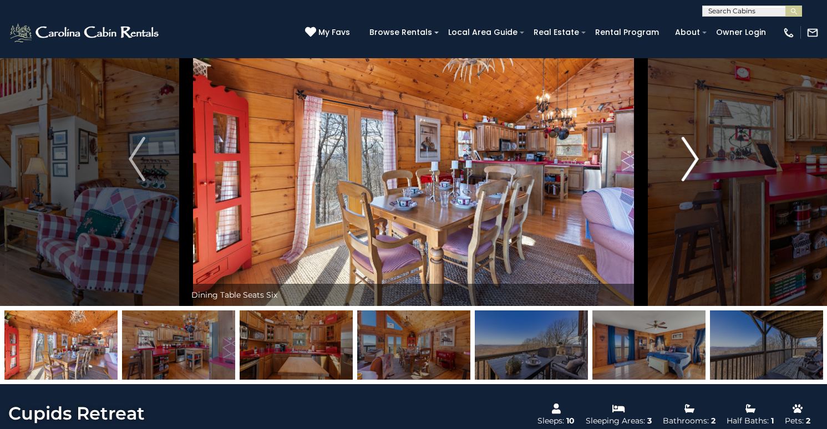
click at [694, 164] on img "Next" at bounding box center [689, 159] width 17 height 44
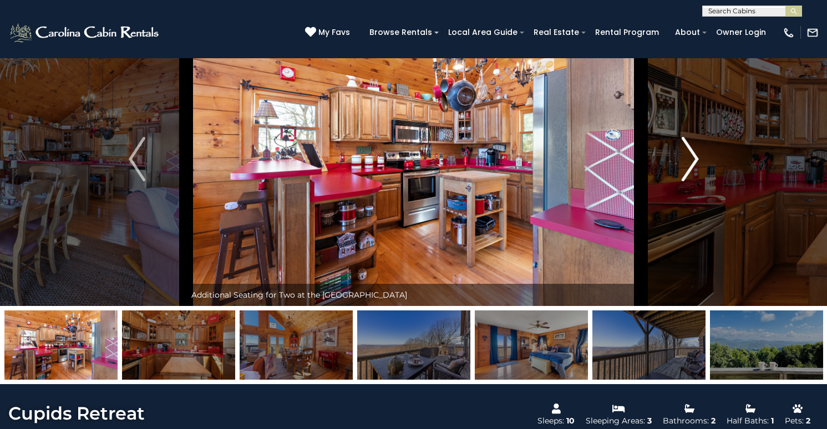
click at [694, 164] on img "Next" at bounding box center [689, 159] width 17 height 44
